Goal: Information Seeking & Learning: Compare options

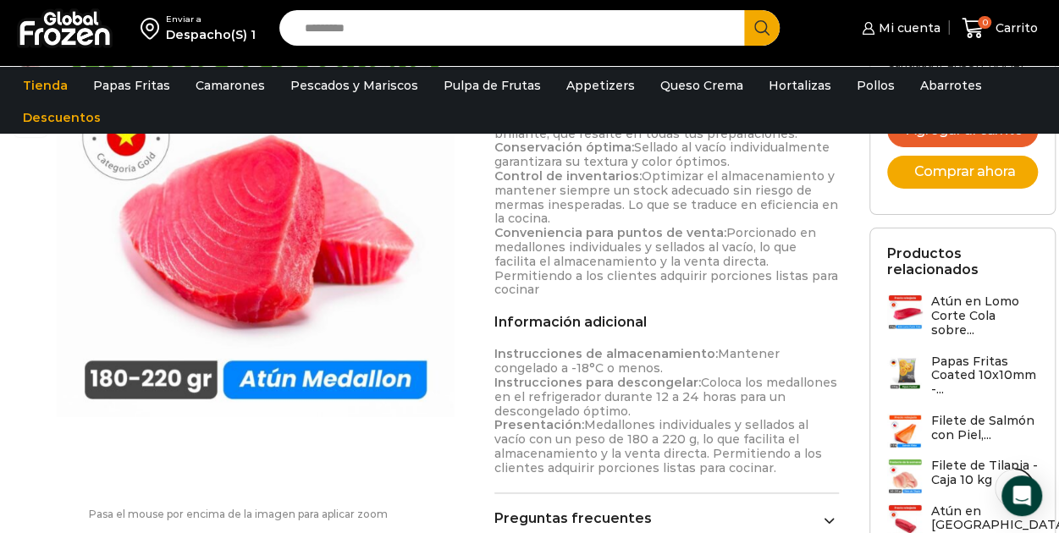
scroll to position [1185, 0]
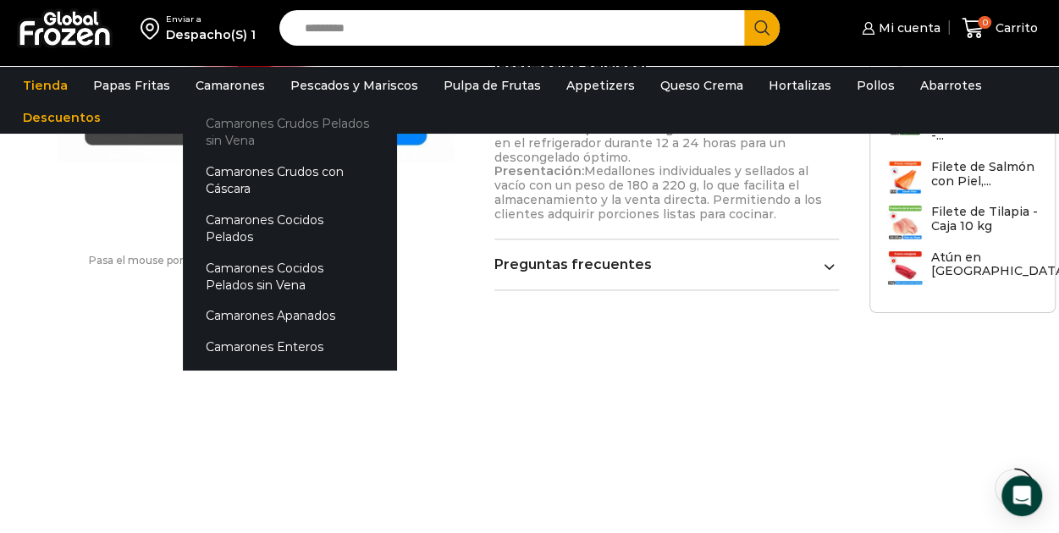
click at [229, 135] on link "Camarones Crudos Pelados sin Vena" at bounding box center [289, 132] width 213 height 48
click at [289, 170] on link "Camarones Crudos con Cáscara" at bounding box center [289, 181] width 213 height 48
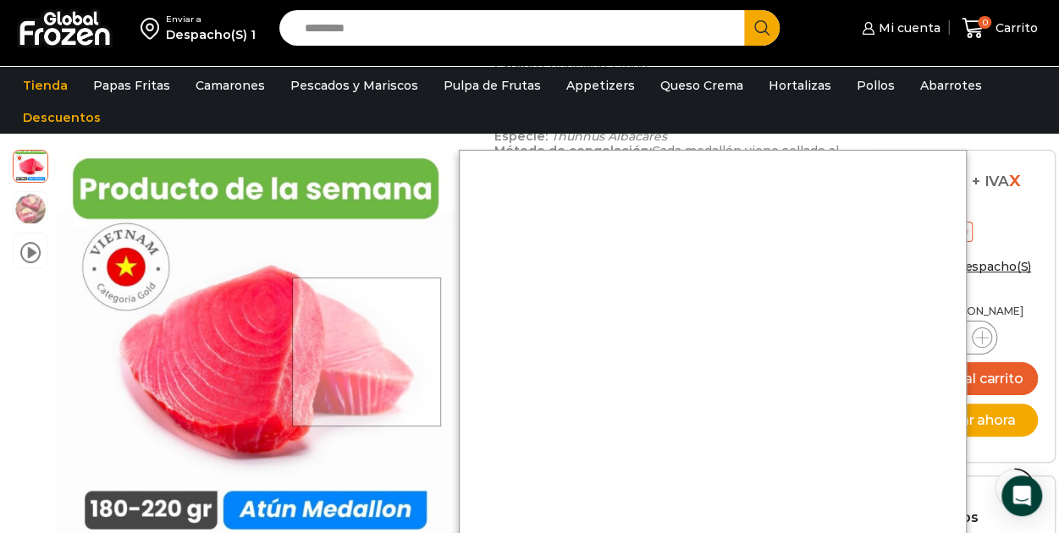
scroll to position [677, 0]
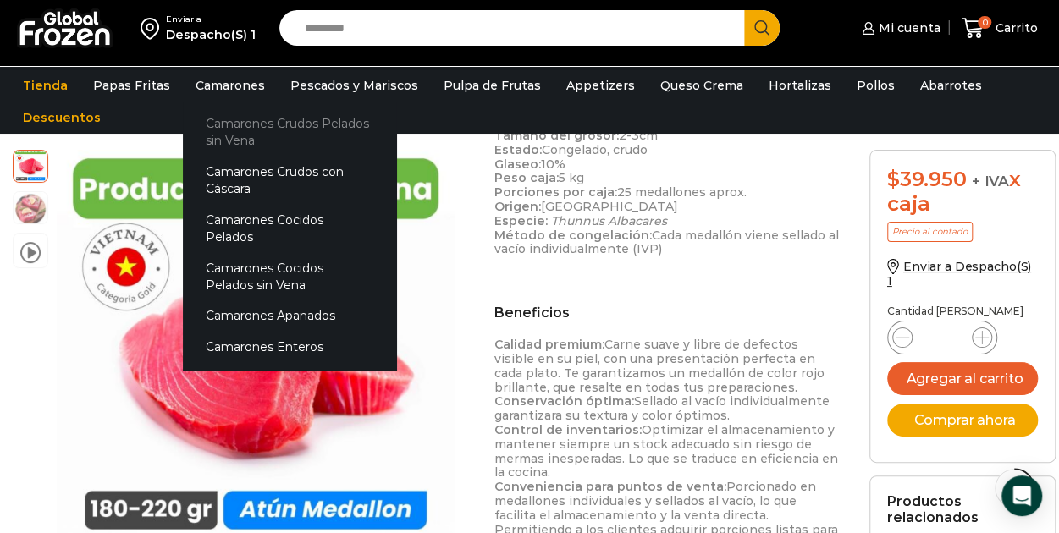
click at [234, 135] on link "Camarones Crudos Pelados sin Vena" at bounding box center [289, 132] width 213 height 48
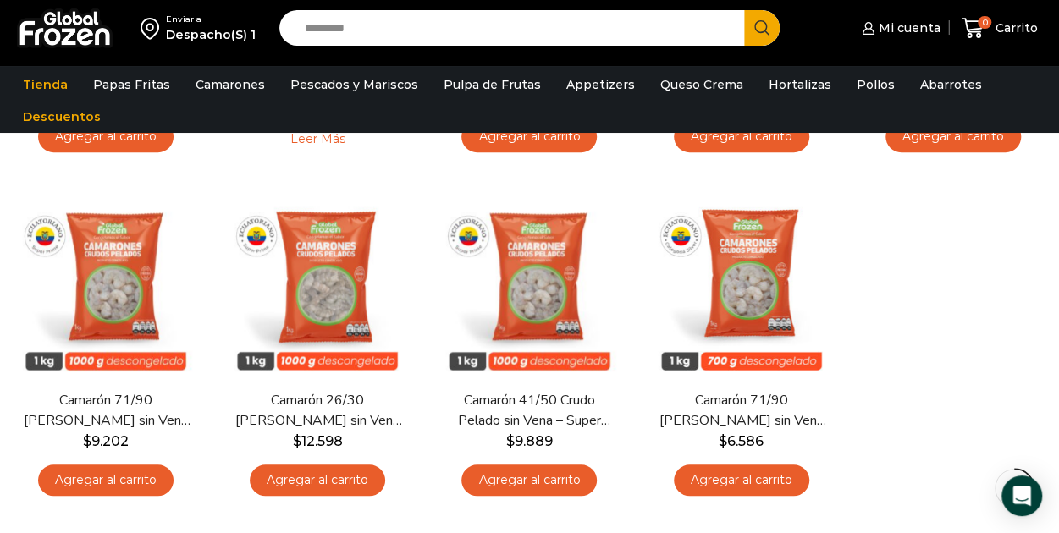
scroll to position [339, 0]
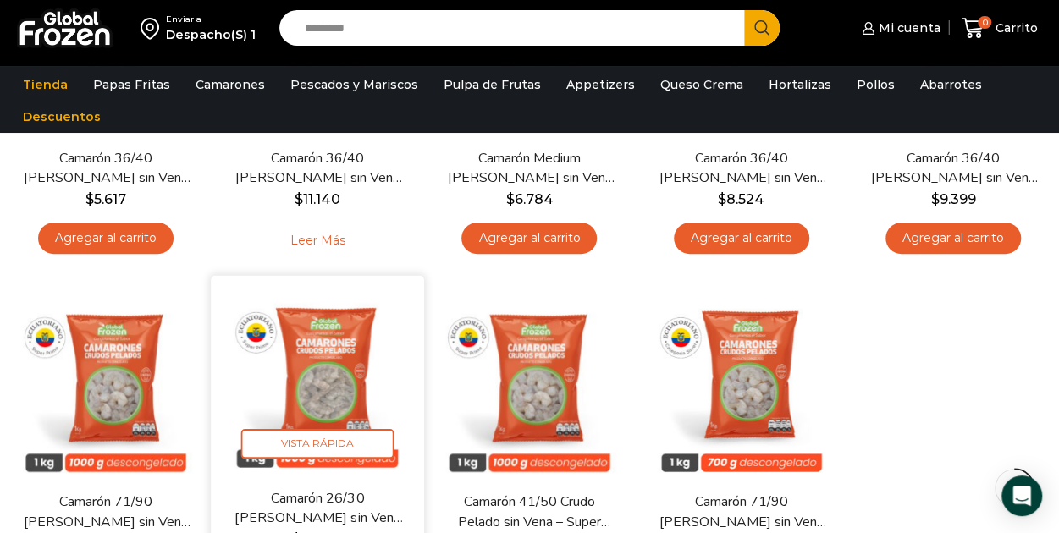
click at [313, 362] on img at bounding box center [317, 383] width 188 height 188
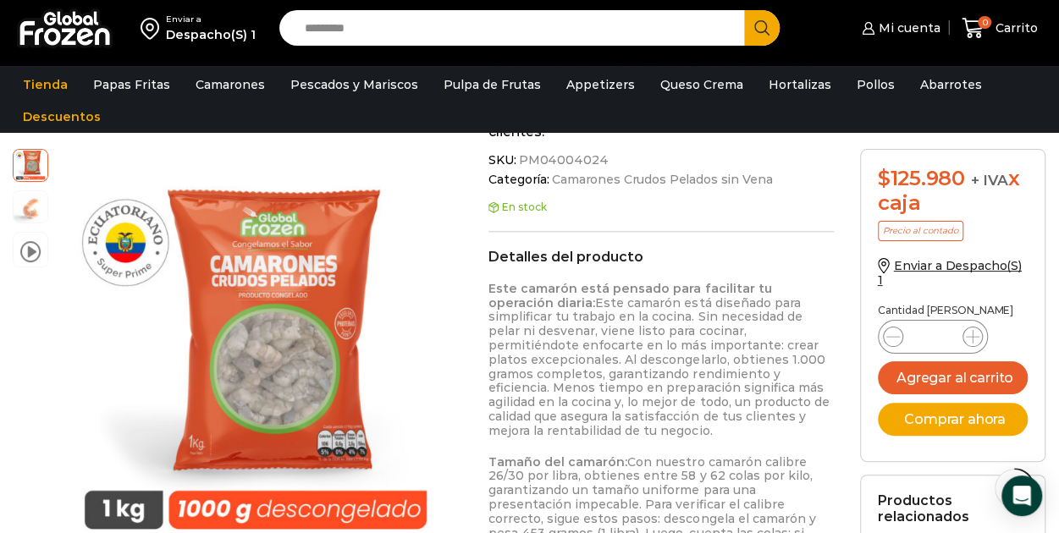
scroll to position [779, 0]
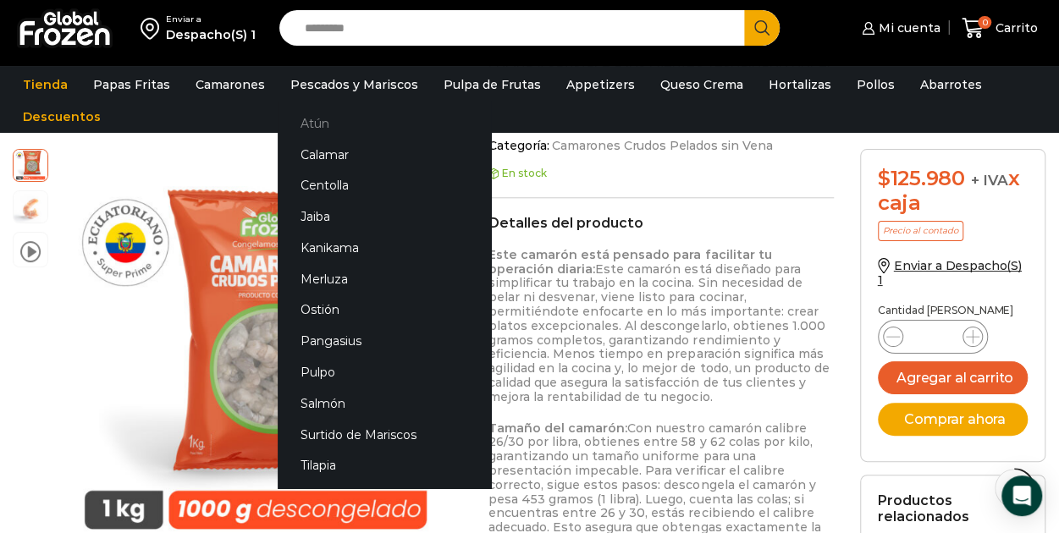
click at [306, 124] on link "Atún" at bounding box center [384, 122] width 213 height 31
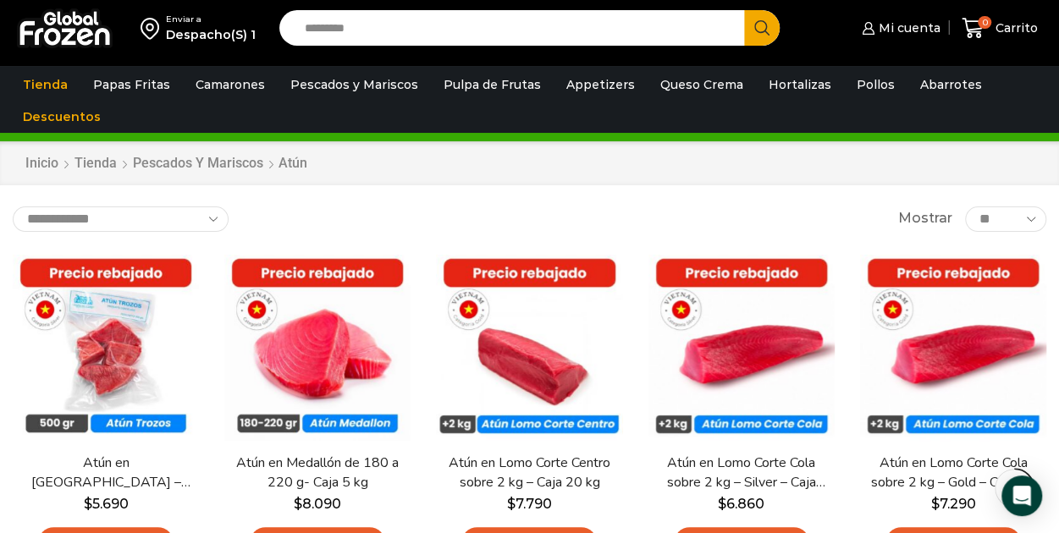
scroll to position [169, 0]
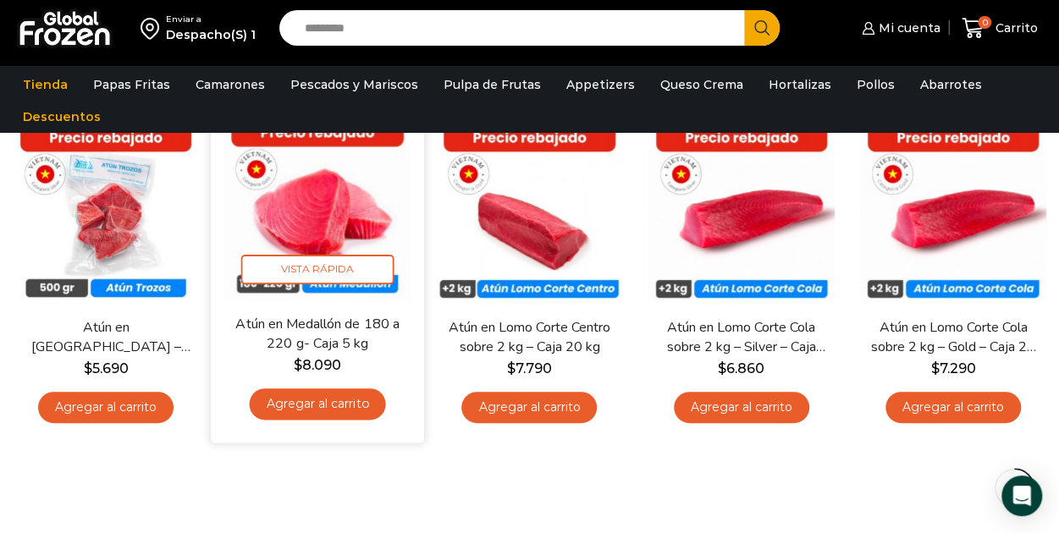
click at [391, 212] on img at bounding box center [317, 207] width 188 height 188
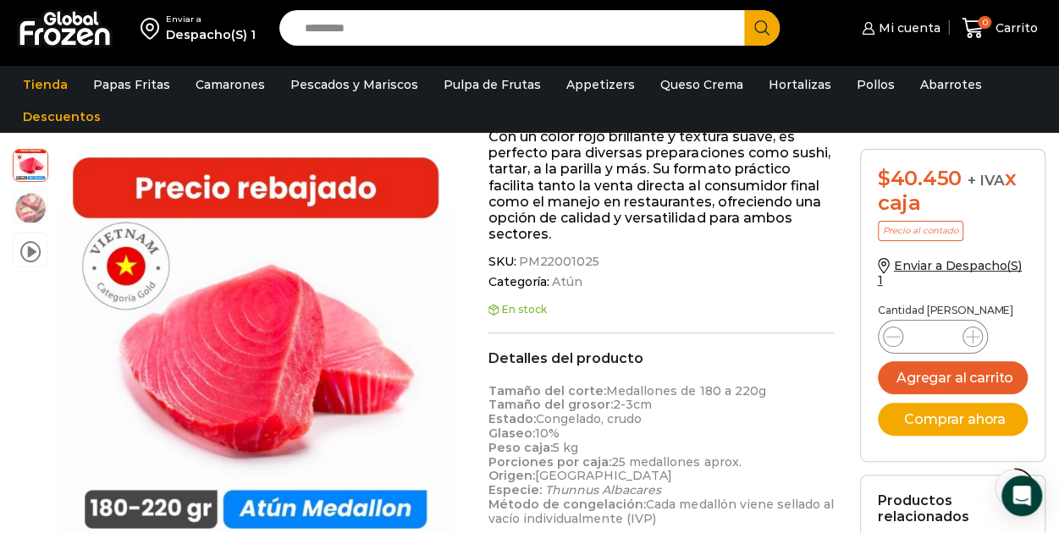
scroll to position [475, 0]
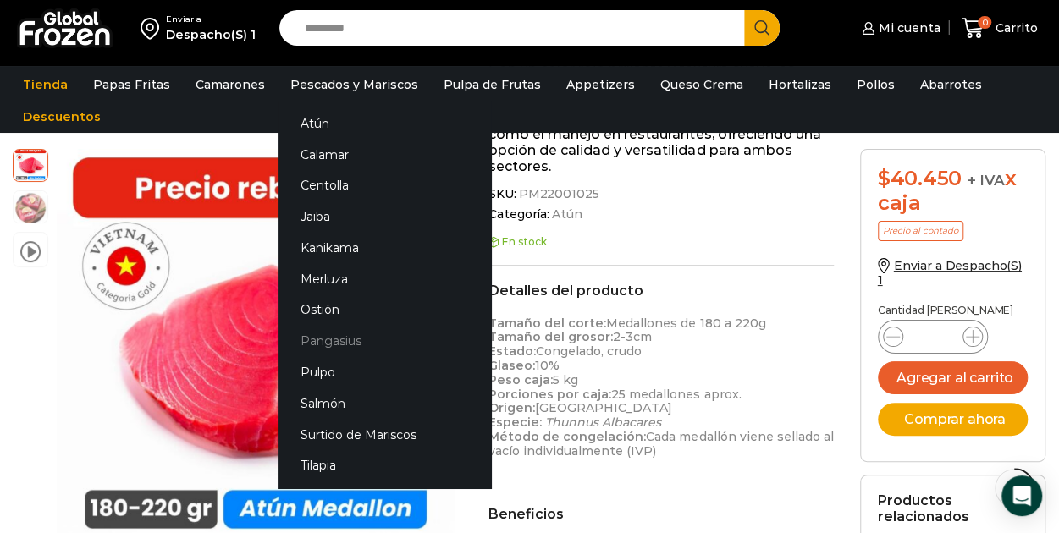
click at [315, 341] on link "Pangasius" at bounding box center [384, 341] width 213 height 31
click at [319, 342] on link "Pangasius" at bounding box center [384, 341] width 213 height 31
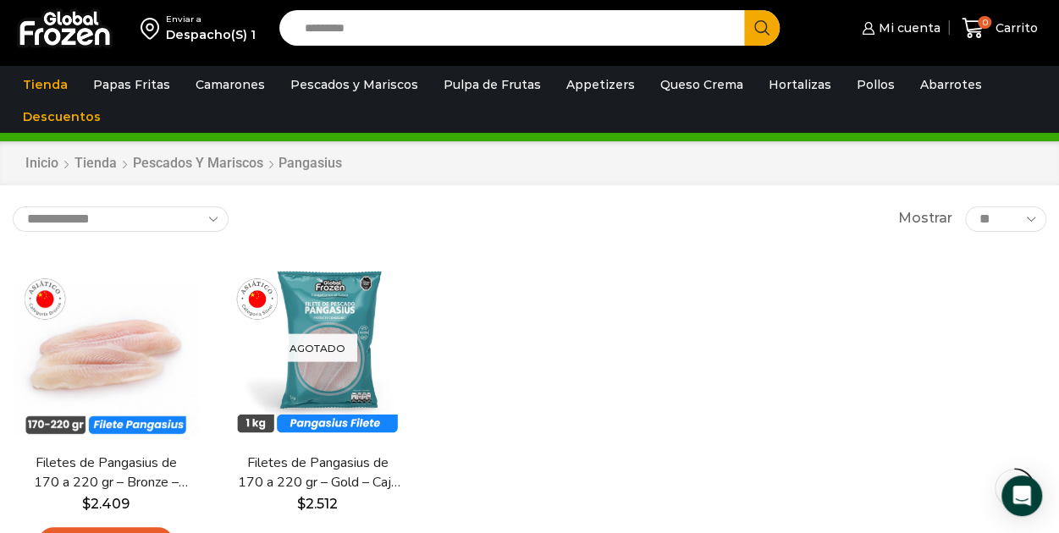
scroll to position [135, 0]
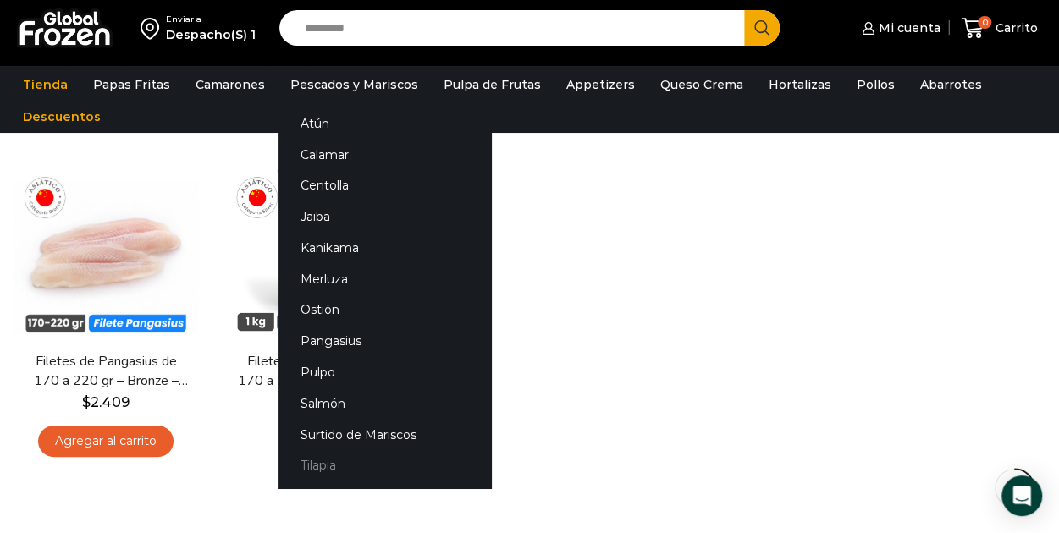
click at [311, 461] on link "Tilapia" at bounding box center [384, 465] width 213 height 31
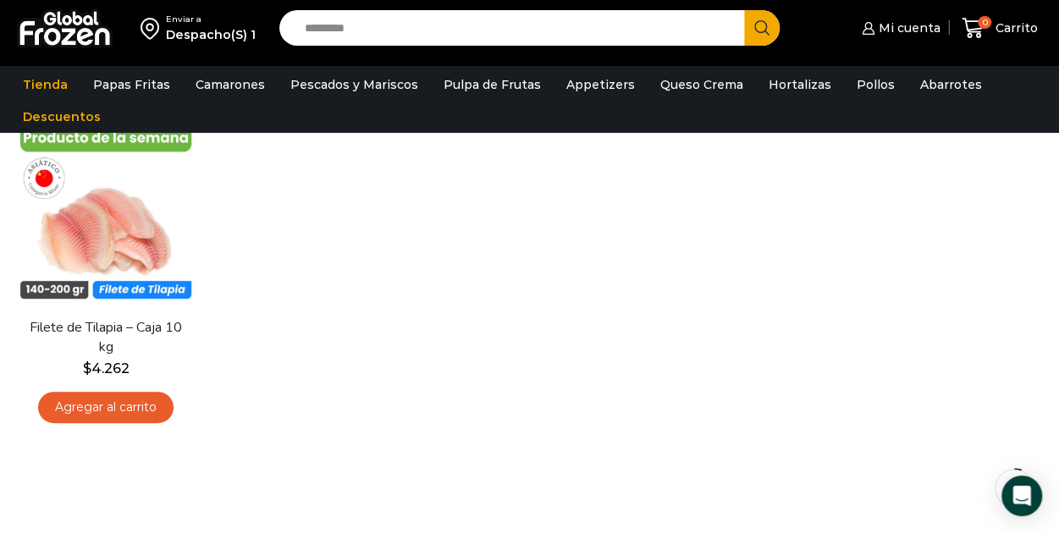
scroll to position [203, 0]
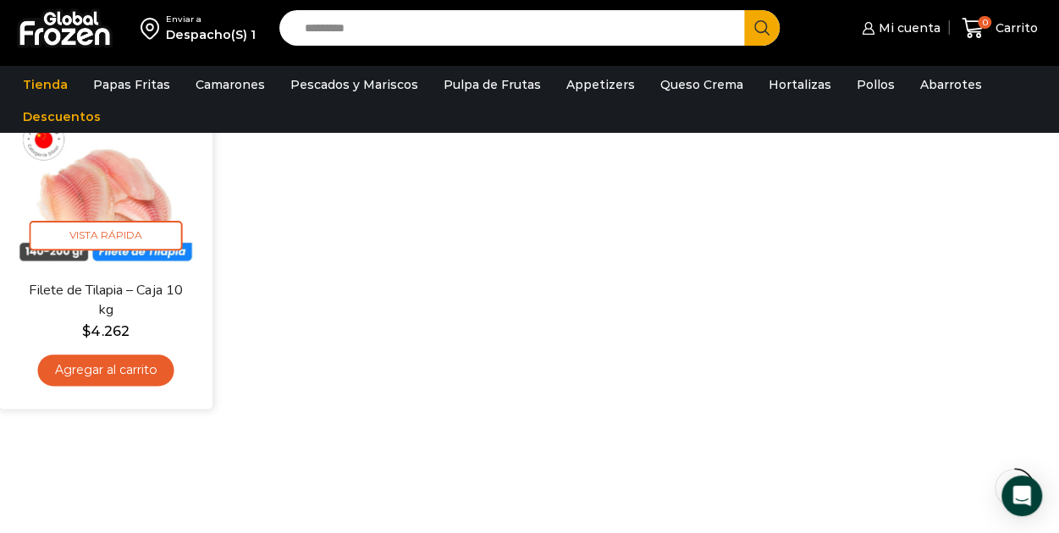
click at [137, 179] on img at bounding box center [106, 174] width 188 height 188
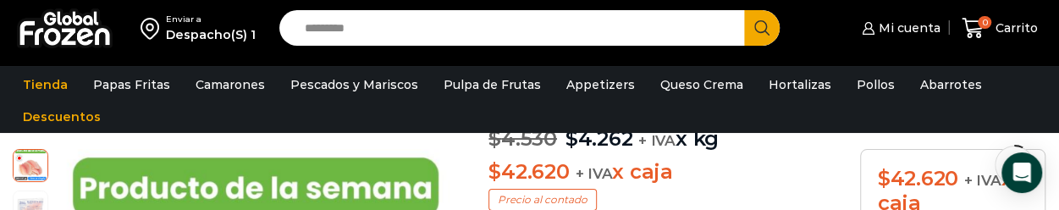
scroll to position [85, 0]
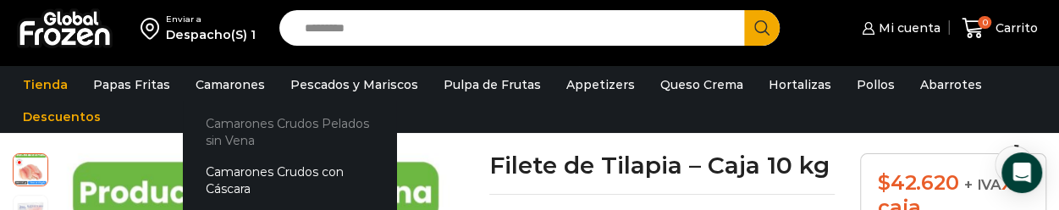
click at [251, 123] on link "Camarones Crudos Pelados sin Vena" at bounding box center [289, 131] width 213 height 48
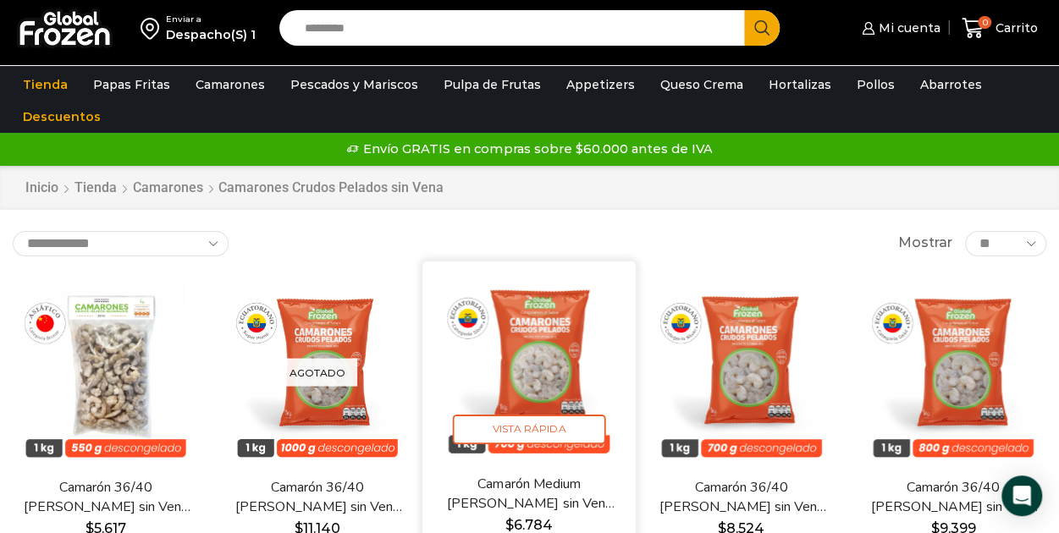
click at [564, 209] on img at bounding box center [530, 367] width 188 height 188
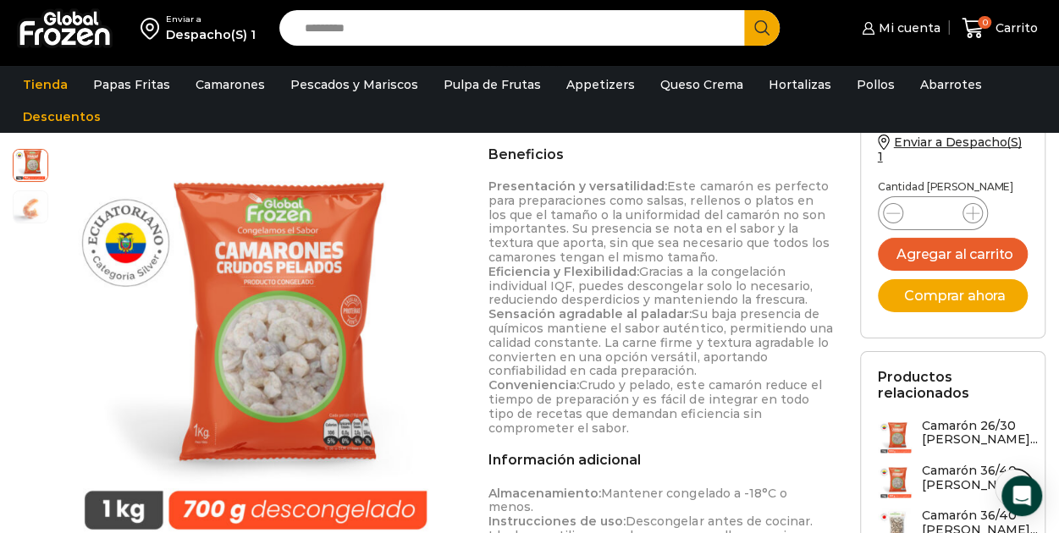
scroll to position [1271, 0]
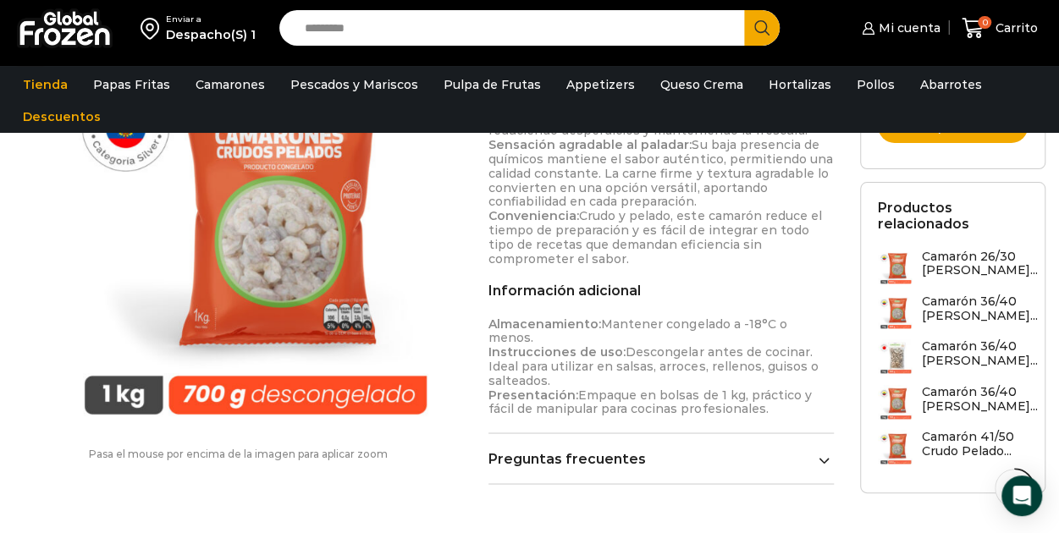
click at [818, 450] on link "Preguntas frecuentes" at bounding box center [660, 458] width 345 height 16
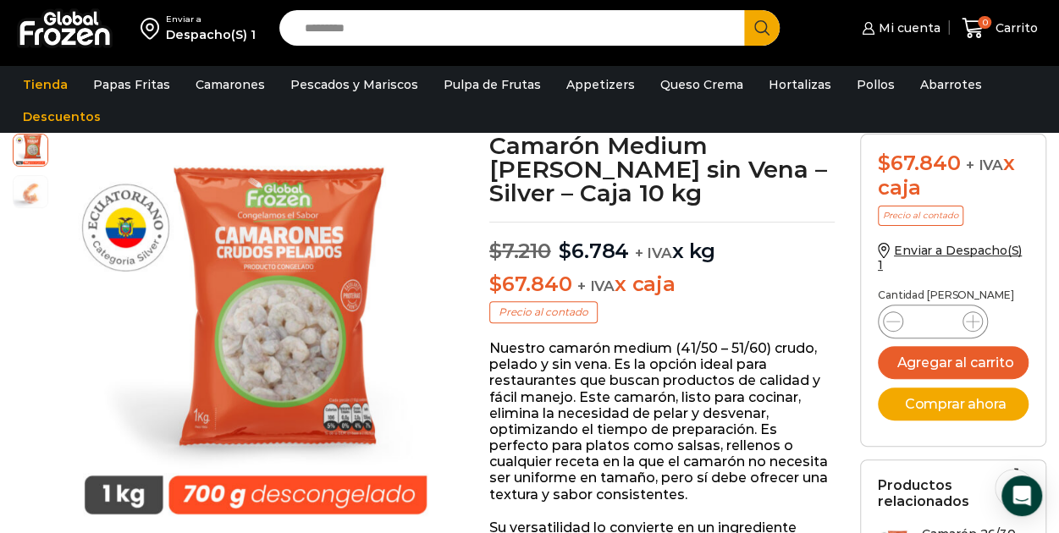
scroll to position [0, 0]
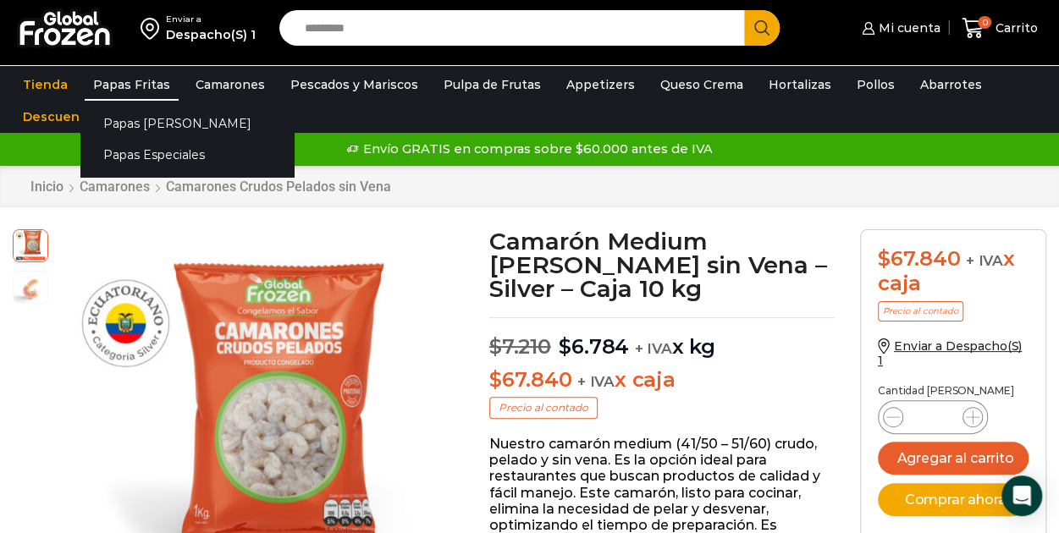
click at [139, 82] on link "Papas Fritas" at bounding box center [132, 85] width 94 height 32
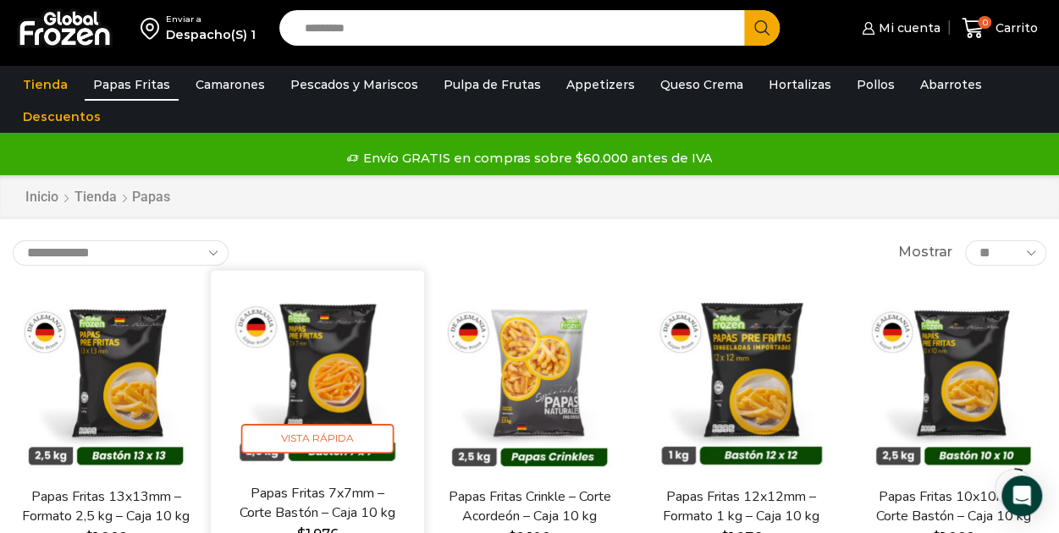
scroll to position [169, 0]
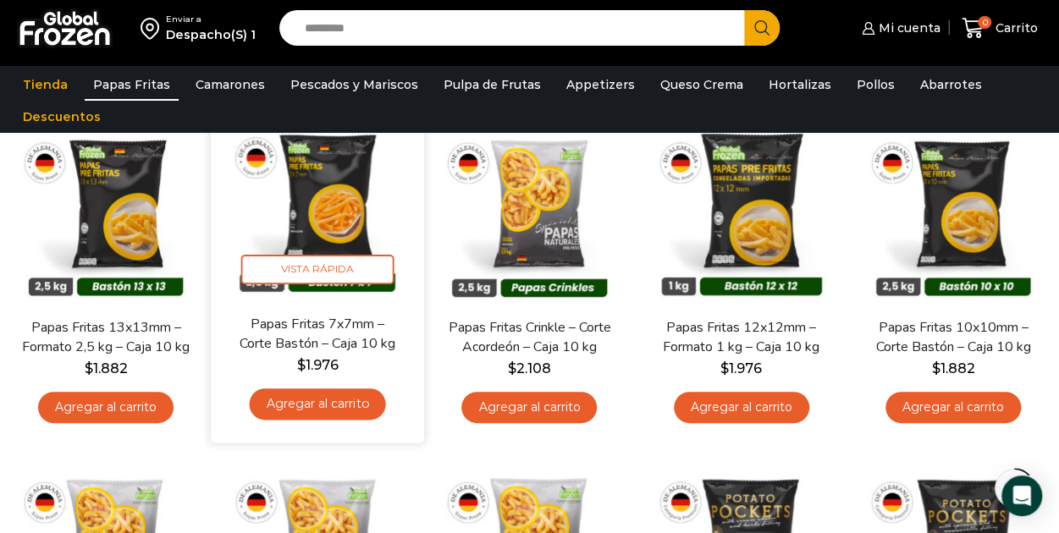
click at [309, 333] on link "Papas Fritas 7x7mm – Corte Bastón – Caja 10 kg" at bounding box center [318, 334] width 169 height 40
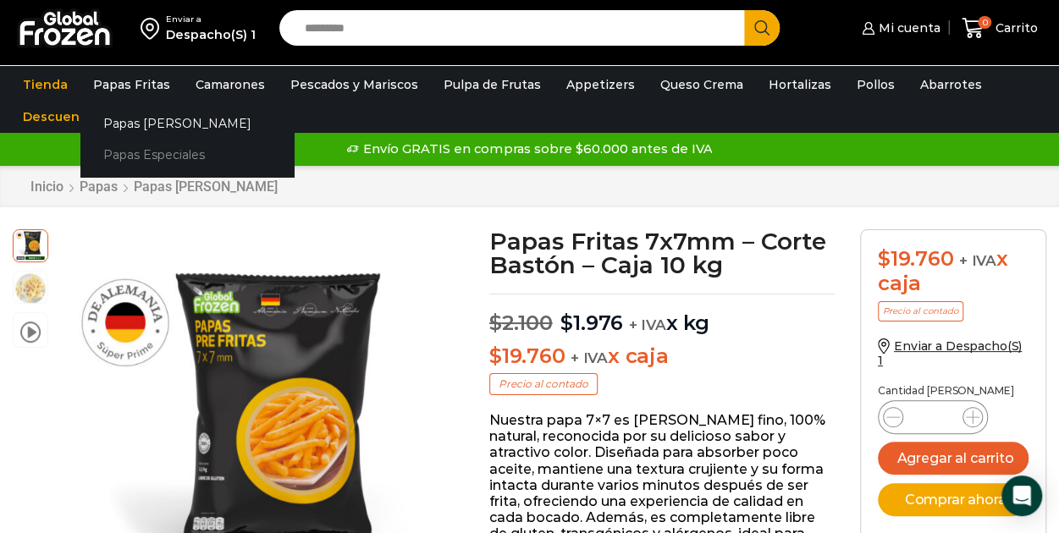
click at [133, 155] on link "Papas Especiales" at bounding box center [186, 154] width 213 height 31
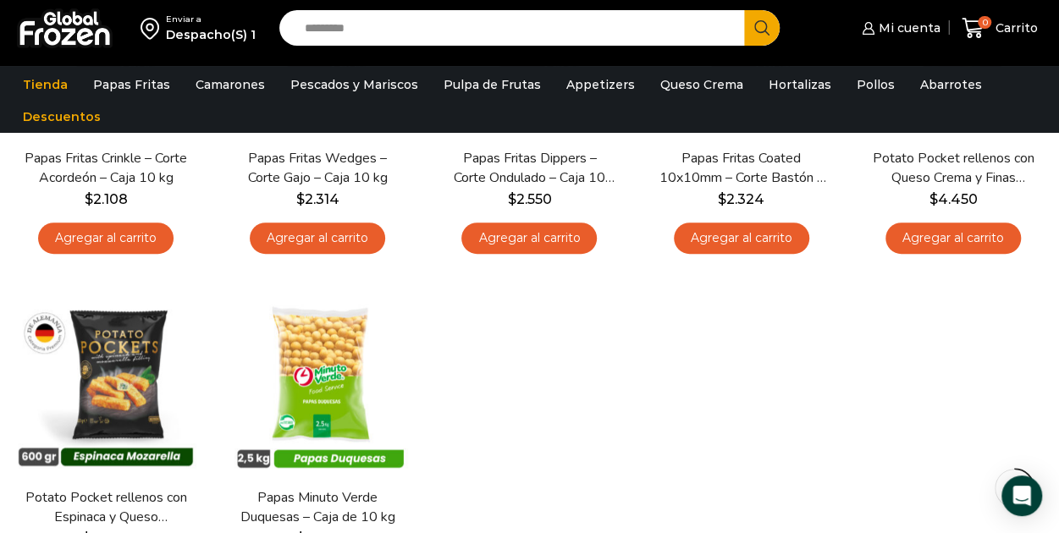
scroll to position [169, 0]
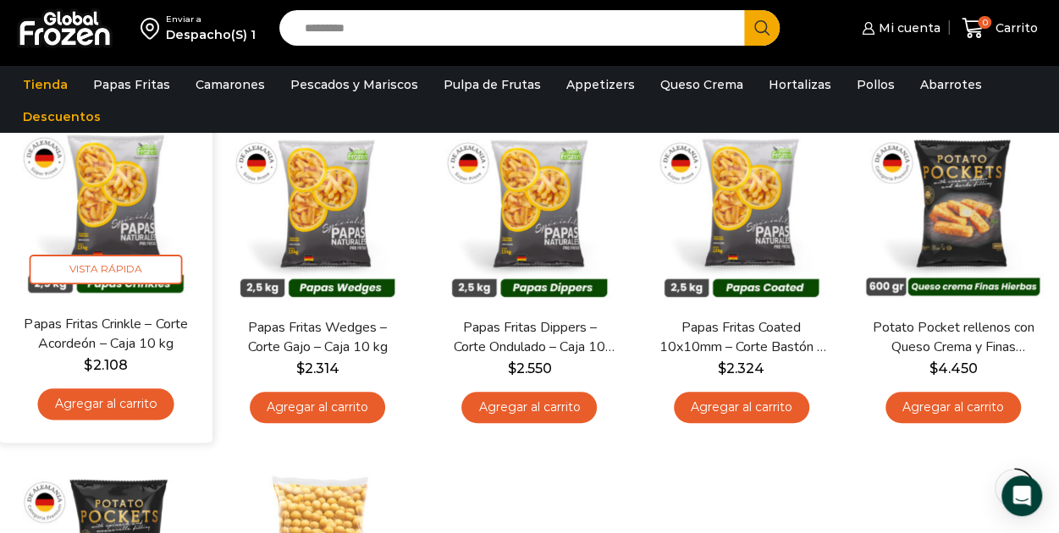
click at [109, 255] on img at bounding box center [106, 207] width 188 height 188
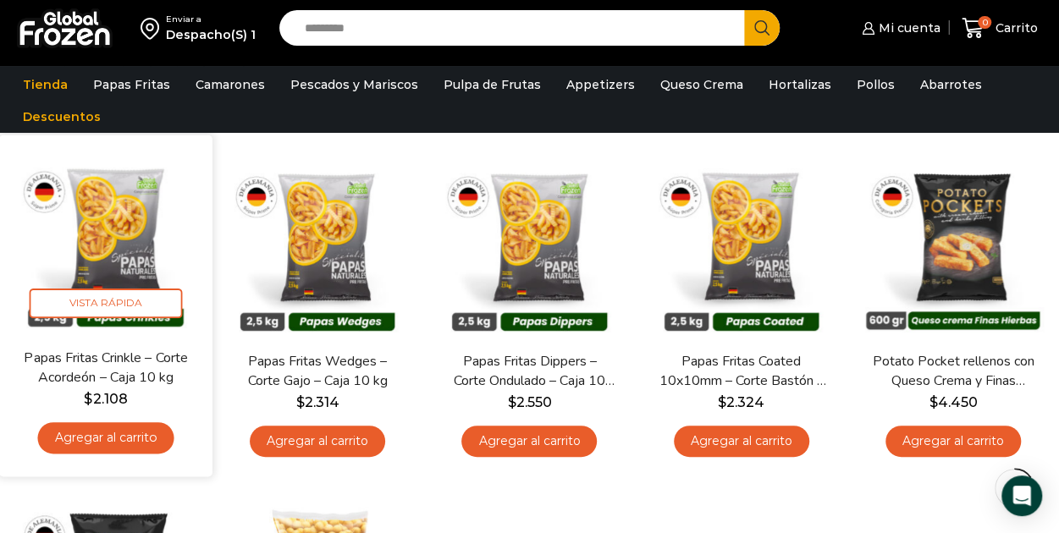
scroll to position [132, 0]
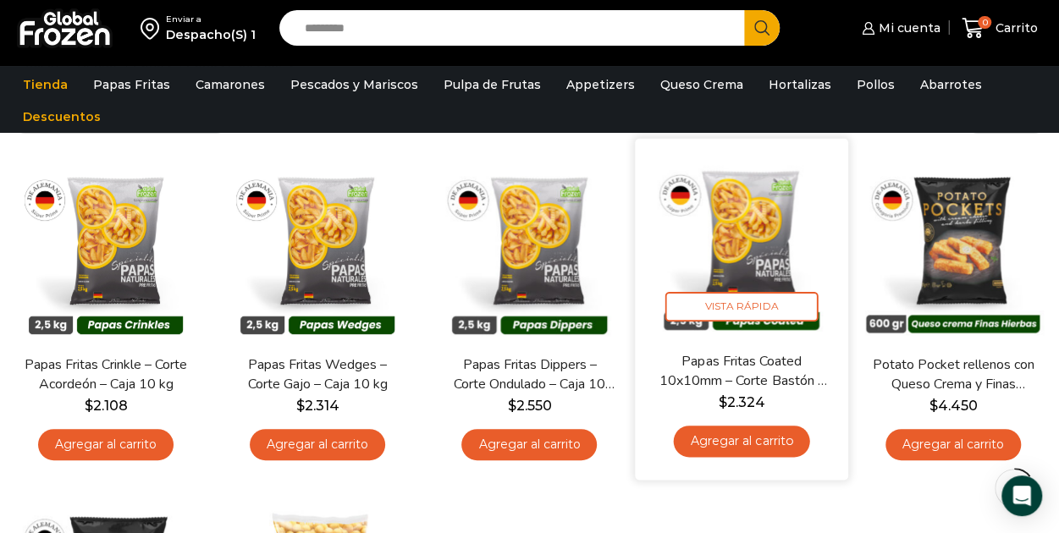
click at [748, 248] on img at bounding box center [742, 245] width 188 height 188
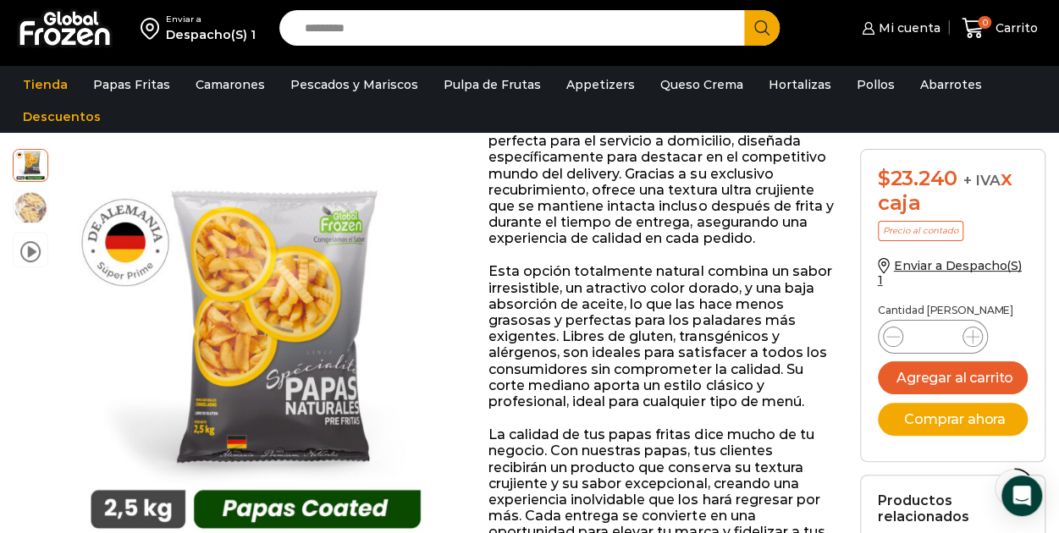
scroll to position [342, 0]
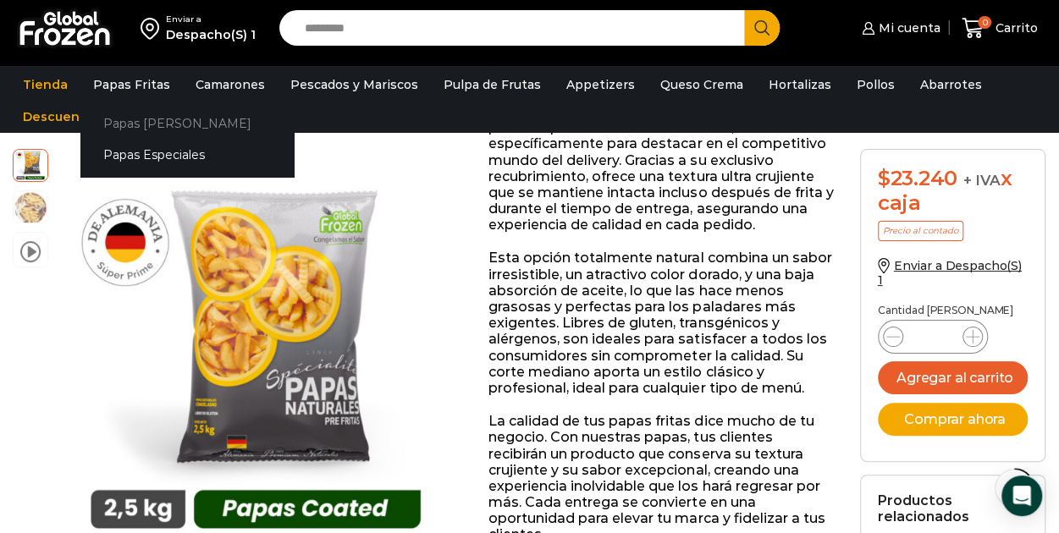
click at [141, 124] on link "Papas [PERSON_NAME]" at bounding box center [186, 122] width 213 height 31
